Goal: Task Accomplishment & Management: Manage account settings

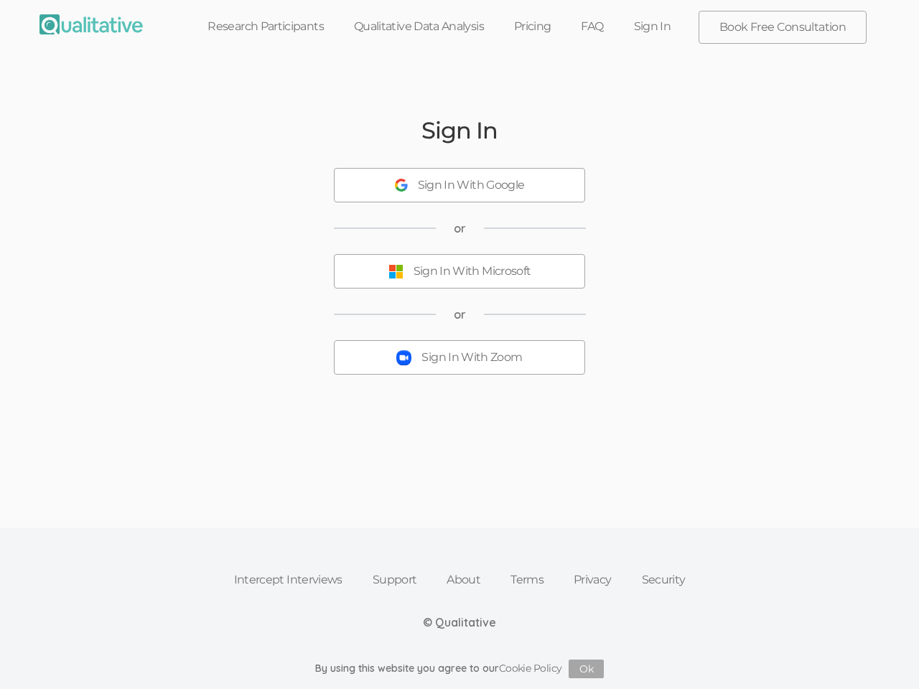
click at [459, 345] on button "Sign In With Zoom" at bounding box center [459, 357] width 251 height 34
click at [459, 185] on div "Sign In With Google" at bounding box center [471, 185] width 107 height 17
click at [459, 271] on div "Sign In With Microsoft" at bounding box center [473, 271] width 118 height 17
click at [459, 358] on div "Sign In With Zoom" at bounding box center [471, 358] width 101 height 17
click at [587, 669] on button "Ok" at bounding box center [586, 669] width 35 height 19
